Goal: Navigation & Orientation: Find specific page/section

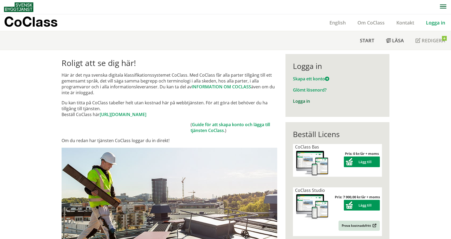
click at [300, 100] on link "Logga in" at bounding box center [301, 101] width 17 height 6
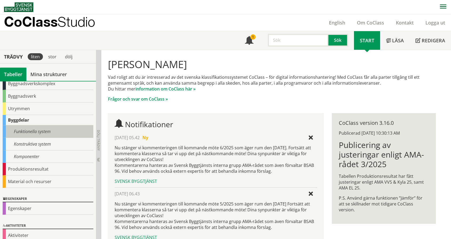
scroll to position [36, 0]
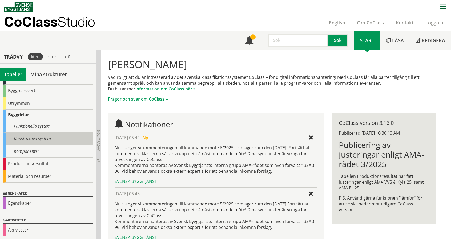
click at [35, 137] on div "Konstruktiva system" at bounding box center [48, 139] width 91 height 13
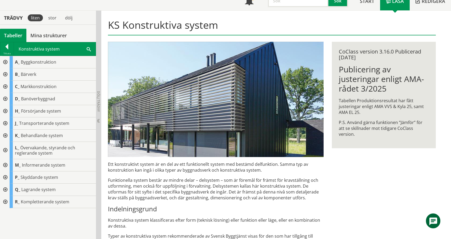
scroll to position [53, 0]
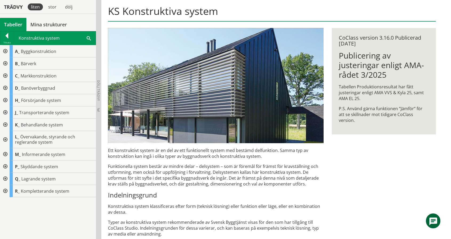
click at [6, 62] on div at bounding box center [5, 64] width 10 height 12
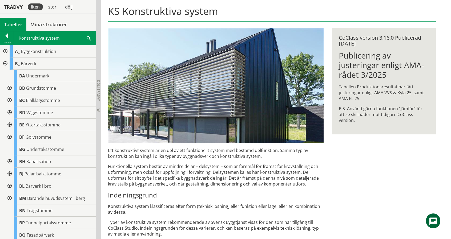
click at [9, 100] on div at bounding box center [9, 100] width 10 height 12
click at [13, 111] on div at bounding box center [14, 113] width 10 height 12
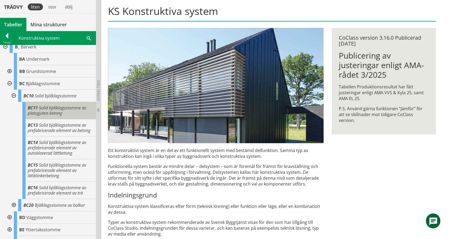
scroll to position [27, 0]
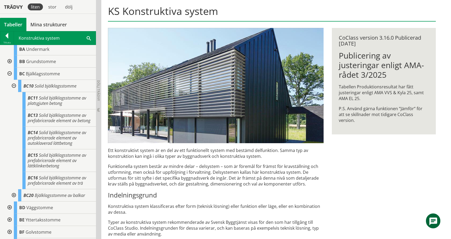
click at [15, 198] on div at bounding box center [14, 195] width 10 height 12
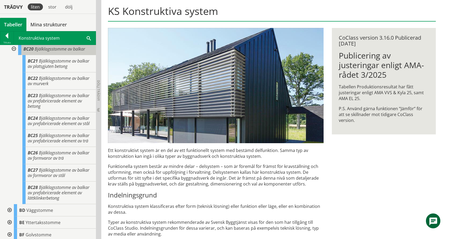
scroll to position [186, 0]
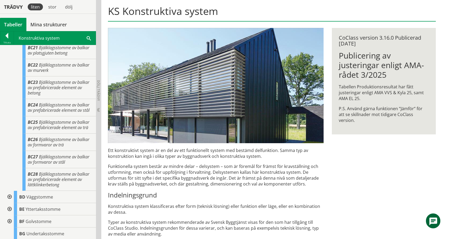
click at [10, 203] on div at bounding box center [9, 197] width 10 height 12
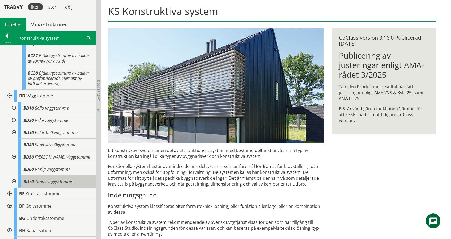
scroll to position [293, 0]
